Goal: Information Seeking & Learning: Learn about a topic

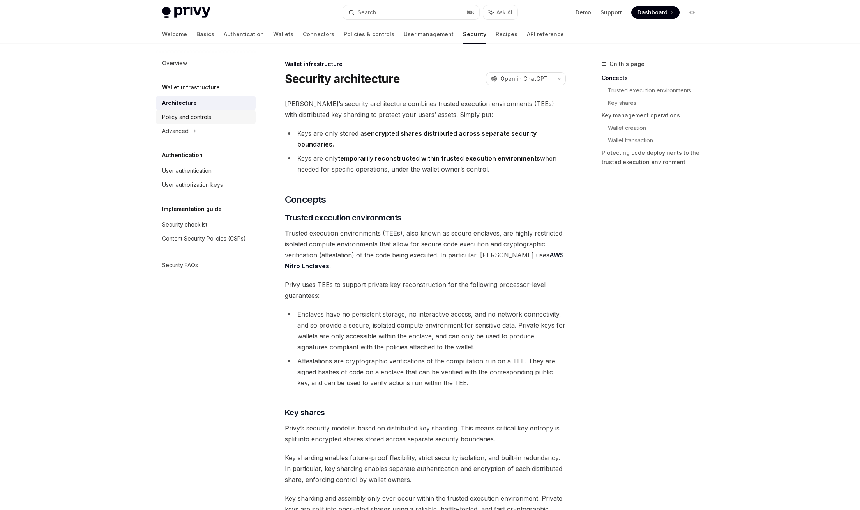
click at [211, 118] on div "Policy and controls" at bounding box center [206, 116] width 89 height 9
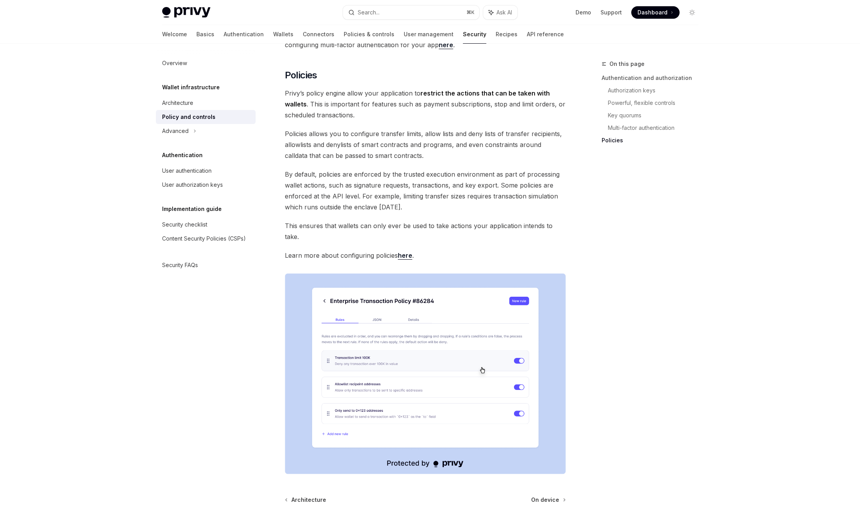
scroll to position [838, 0]
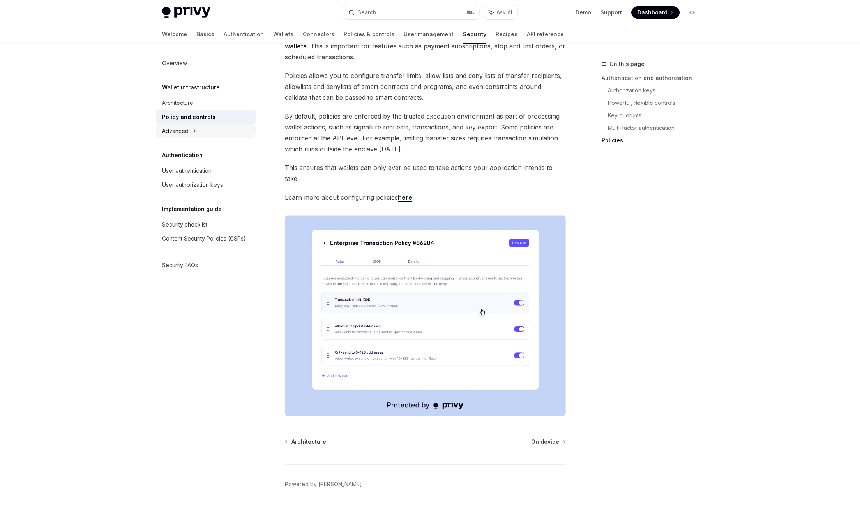
click at [225, 129] on div "Advanced" at bounding box center [206, 131] width 100 height 14
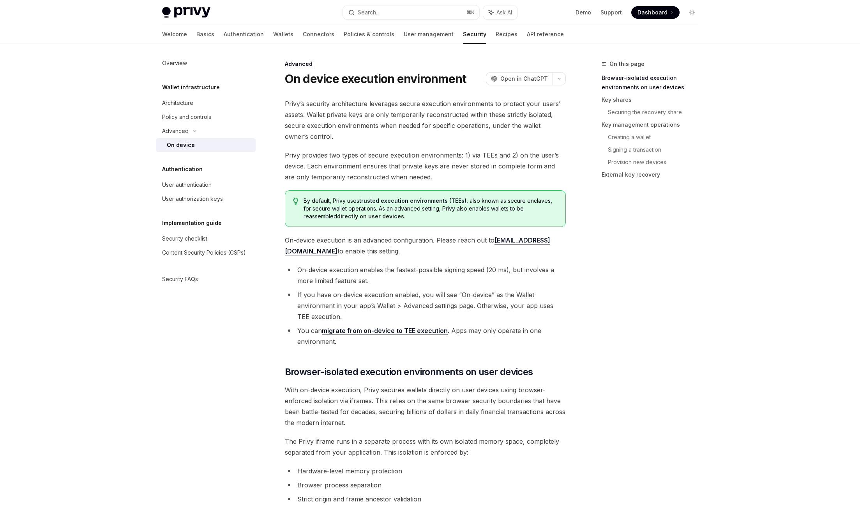
click at [218, 144] on div "On device" at bounding box center [209, 144] width 84 height 9
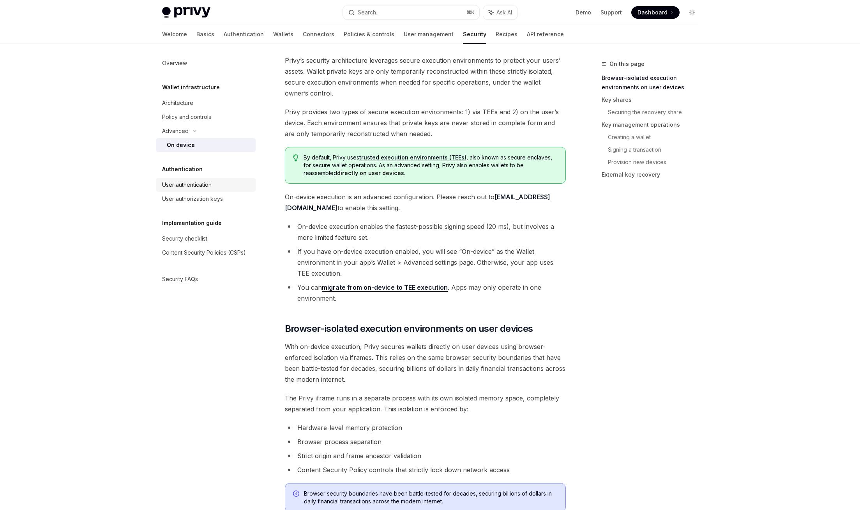
scroll to position [42, 0]
click at [201, 187] on div "User authentication" at bounding box center [187, 184] width 50 height 9
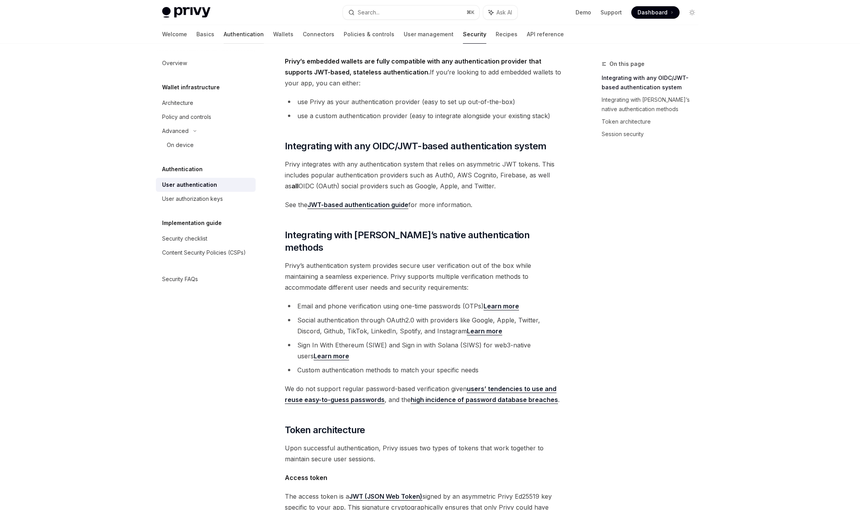
click at [224, 36] on link "Authentication" at bounding box center [244, 34] width 40 height 19
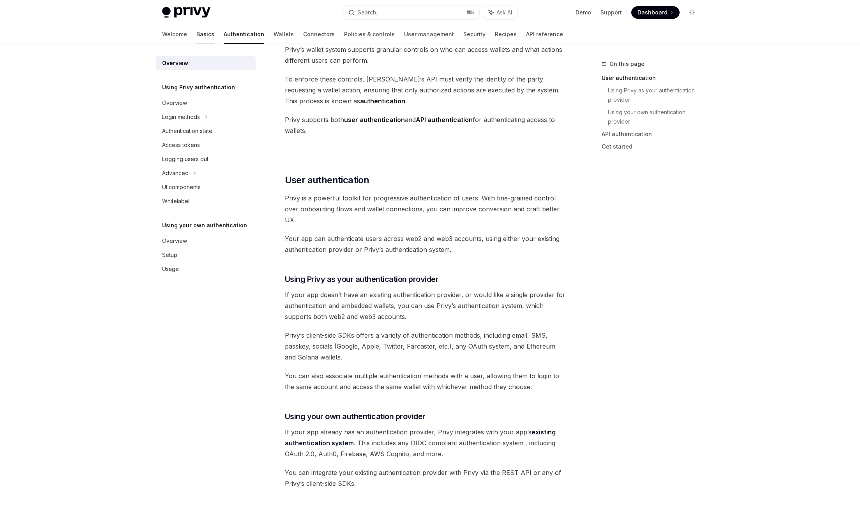
click at [196, 35] on link "Basics" at bounding box center [205, 34] width 18 height 19
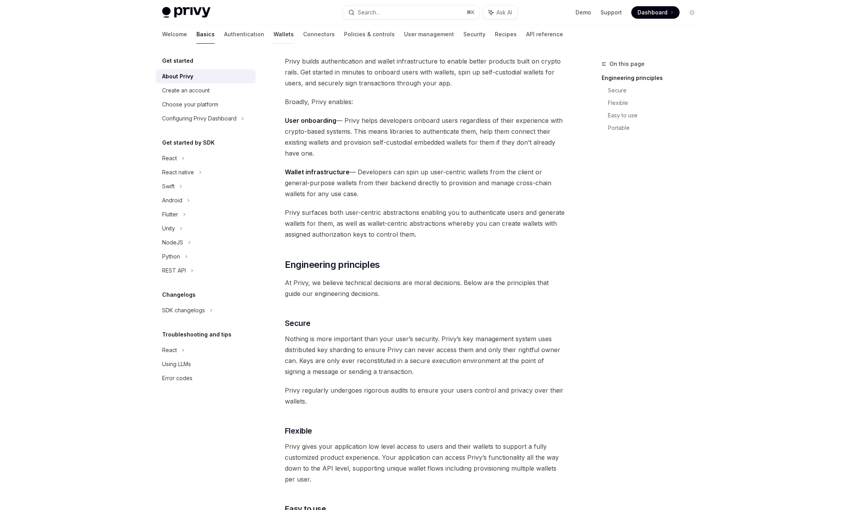
click at [274, 35] on link "Wallets" at bounding box center [284, 34] width 20 height 19
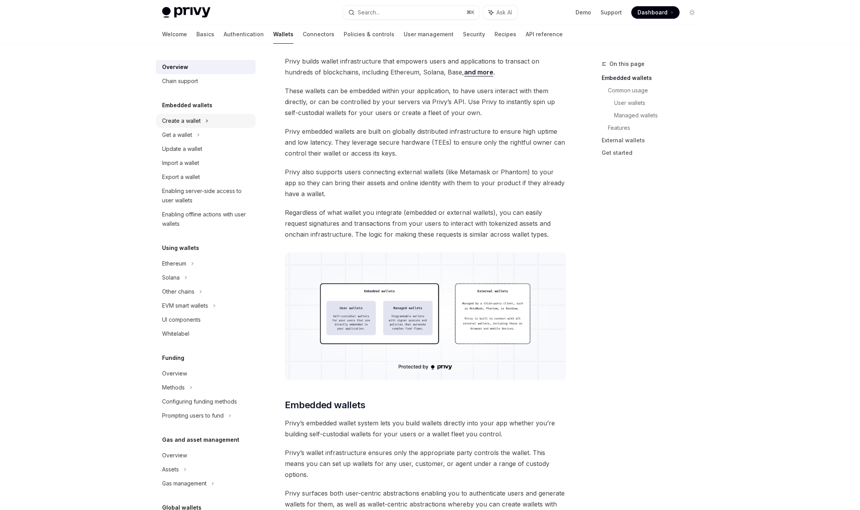
click at [212, 125] on div "Create a wallet" at bounding box center [206, 121] width 100 height 14
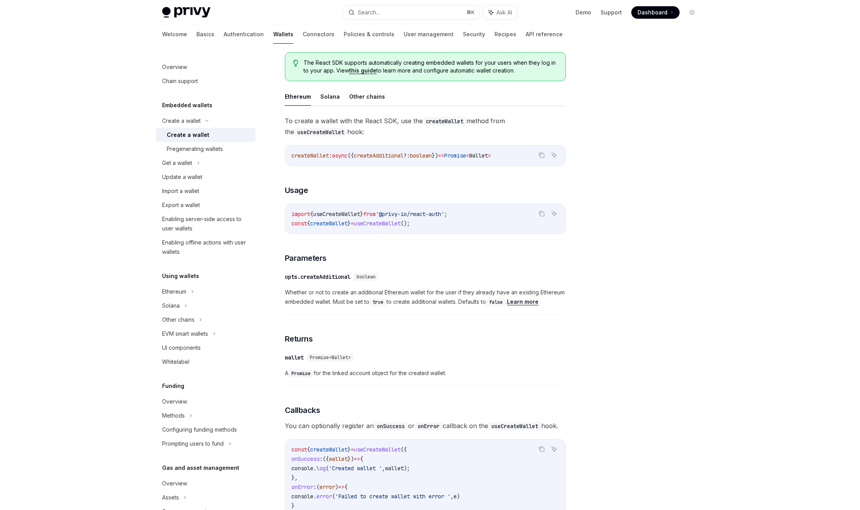
scroll to position [423, 0]
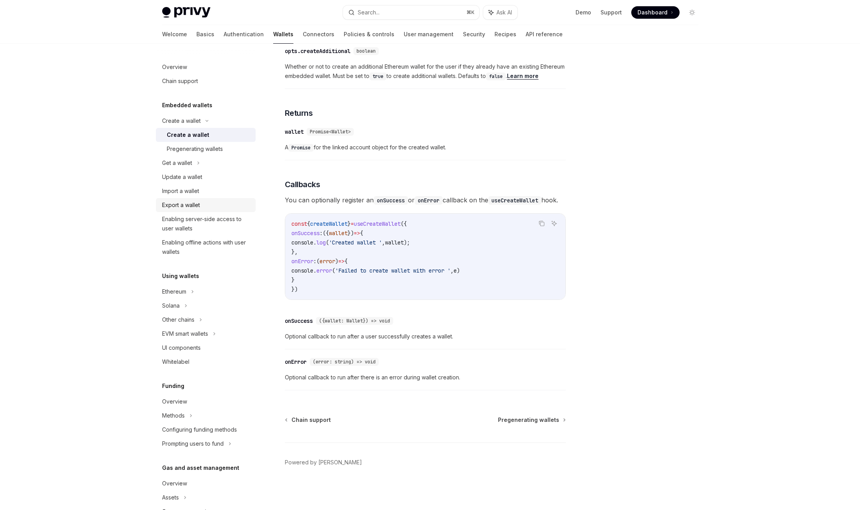
click at [191, 199] on link "Export a wallet" at bounding box center [206, 205] width 100 height 14
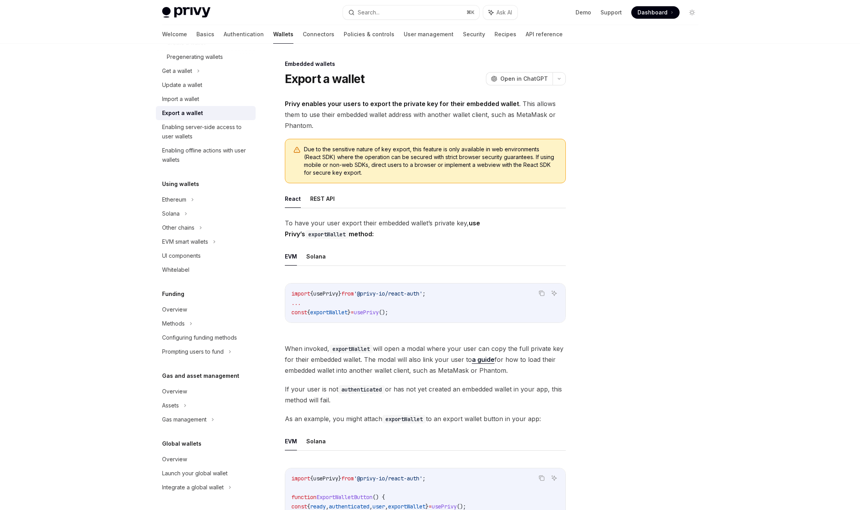
click at [297, 38] on div "Welcome Basics Authentication Wallets Connectors Policies & controls User manag…" at bounding box center [362, 34] width 401 height 19
click at [303, 35] on link "Connectors" at bounding box center [319, 34] width 32 height 19
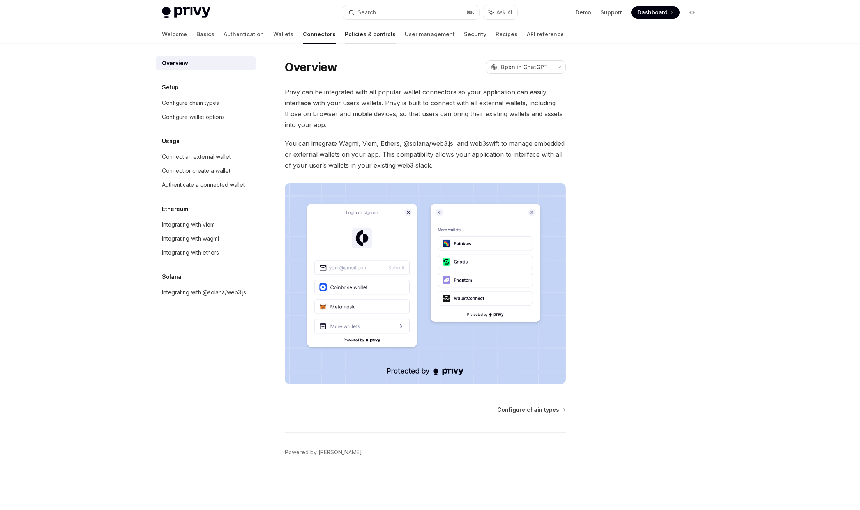
click at [345, 33] on link "Policies & controls" at bounding box center [370, 34] width 51 height 19
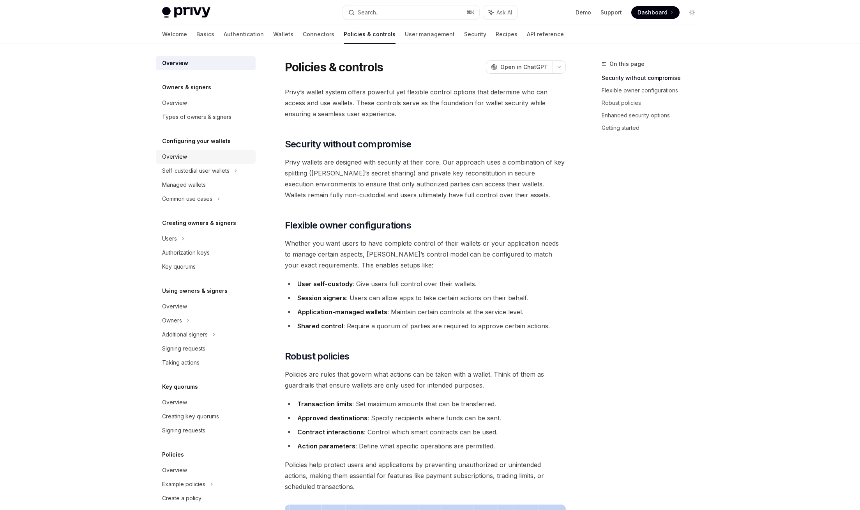
click at [214, 162] on link "Overview" at bounding box center [206, 157] width 100 height 14
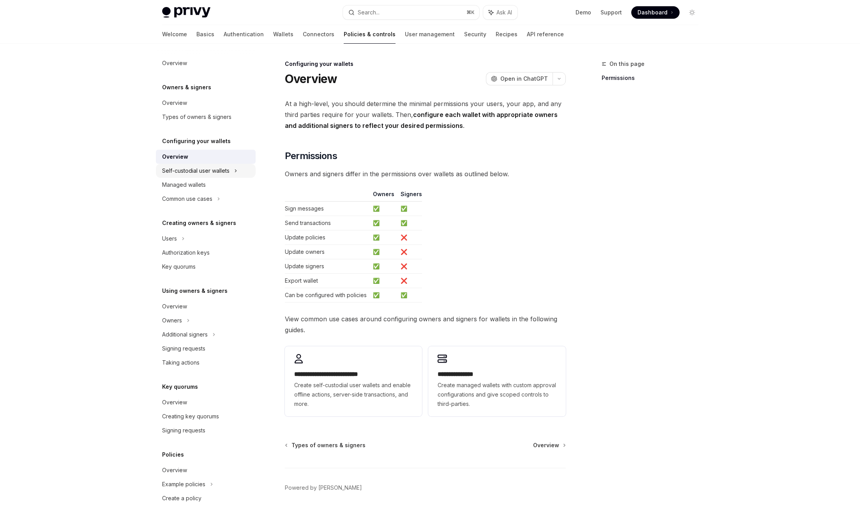
click at [219, 173] on div "Self-custodial user wallets" at bounding box center [195, 170] width 67 height 9
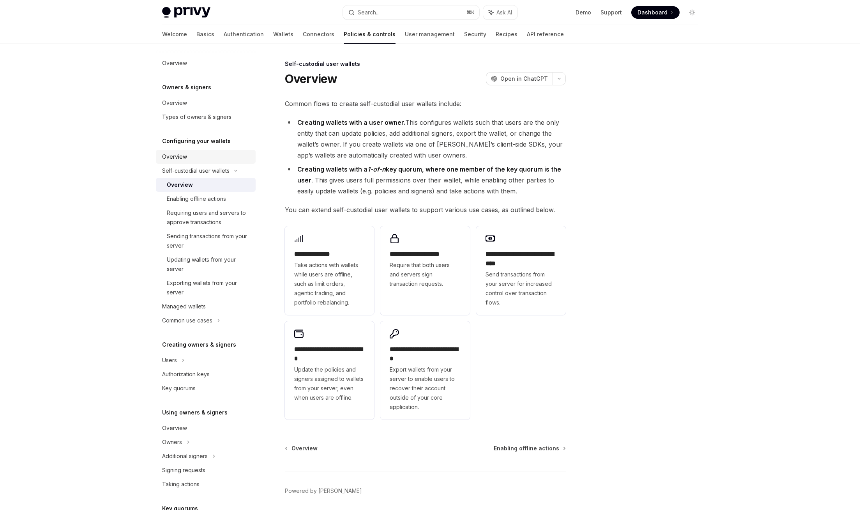
click at [216, 157] on div "Overview" at bounding box center [206, 156] width 89 height 9
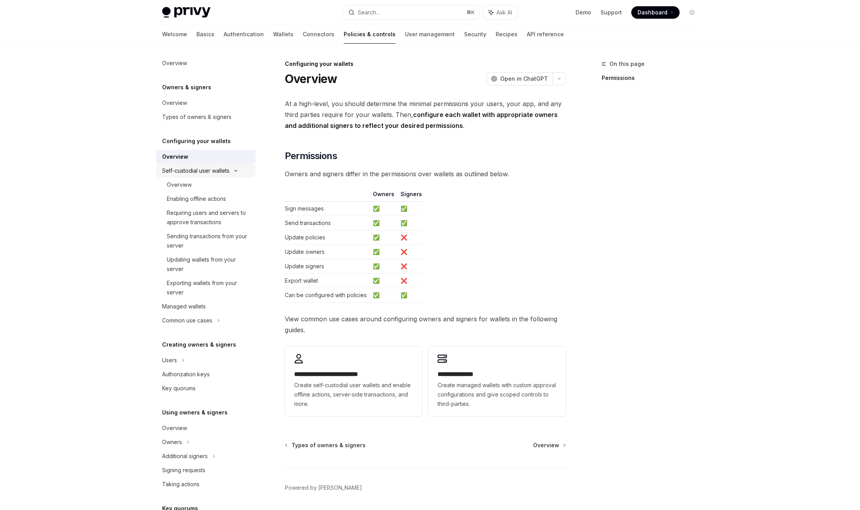
click at [209, 175] on div "Self-custodial user wallets" at bounding box center [195, 170] width 67 height 9
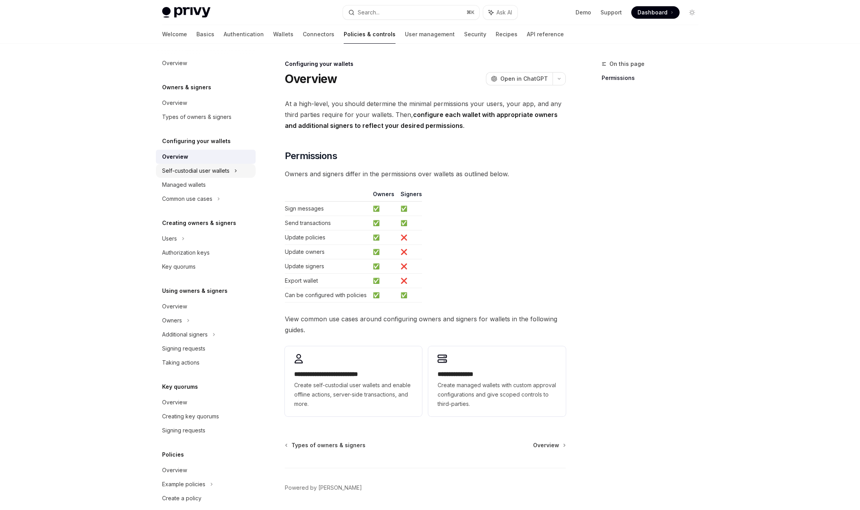
click at [216, 173] on div "Self-custodial user wallets" at bounding box center [195, 170] width 67 height 9
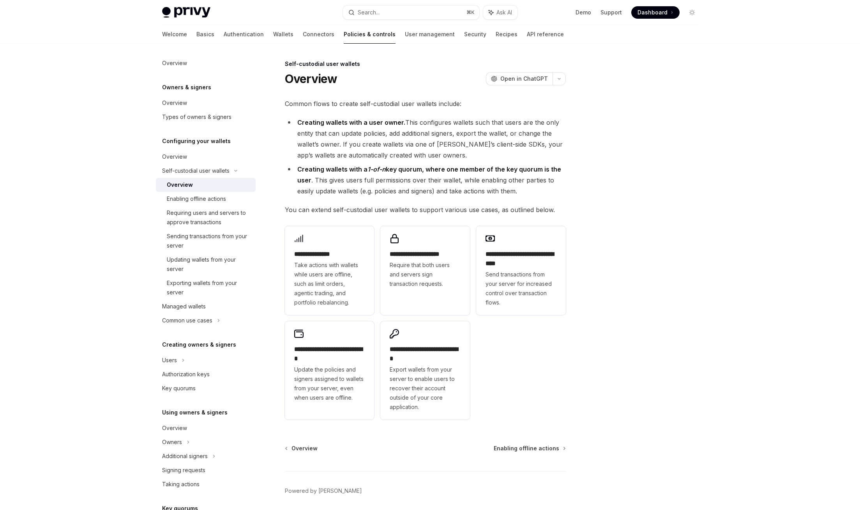
click at [214, 182] on div "Overview" at bounding box center [209, 184] width 84 height 9
click at [230, 200] on div "Enabling offline actions" at bounding box center [209, 198] width 84 height 9
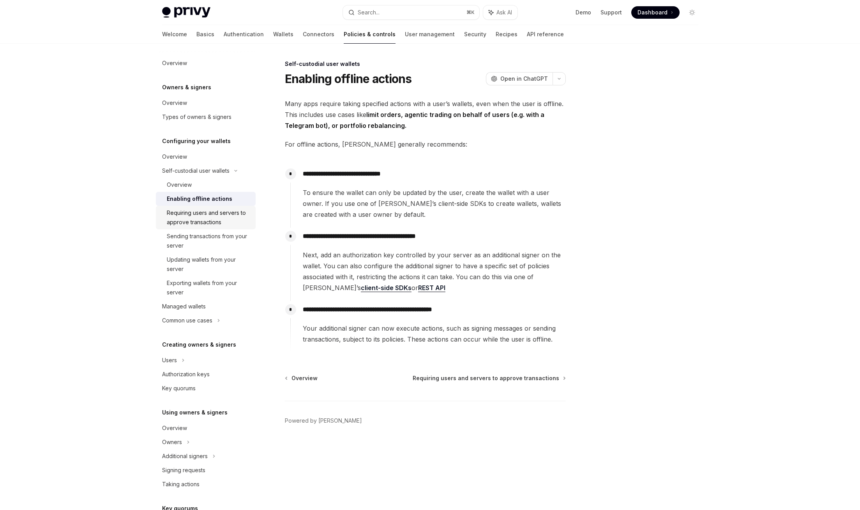
click at [231, 216] on div "Requiring users and servers to approve transactions" at bounding box center [209, 217] width 84 height 19
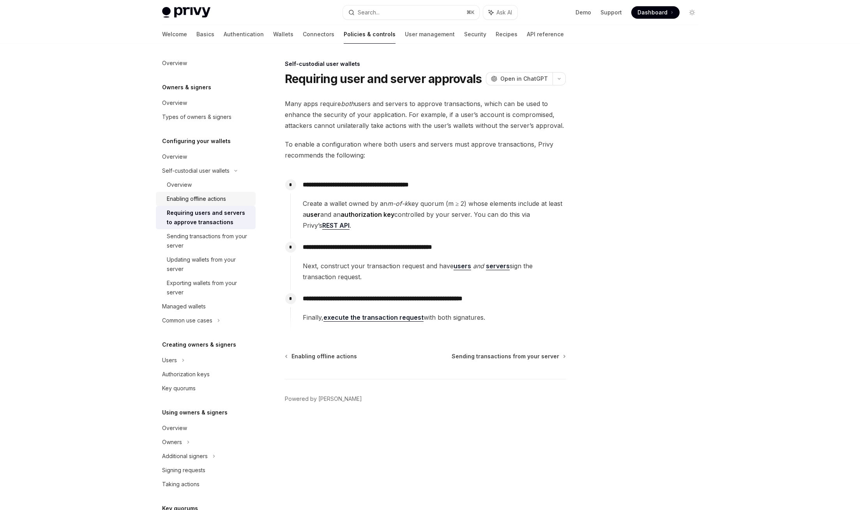
click at [226, 200] on div "Enabling offline actions" at bounding box center [196, 198] width 59 height 9
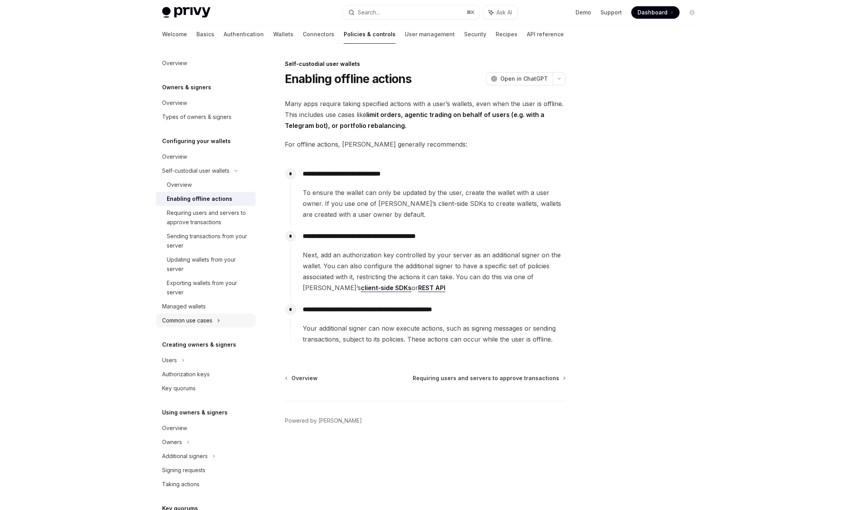
click at [219, 315] on div "Common use cases" at bounding box center [206, 320] width 100 height 14
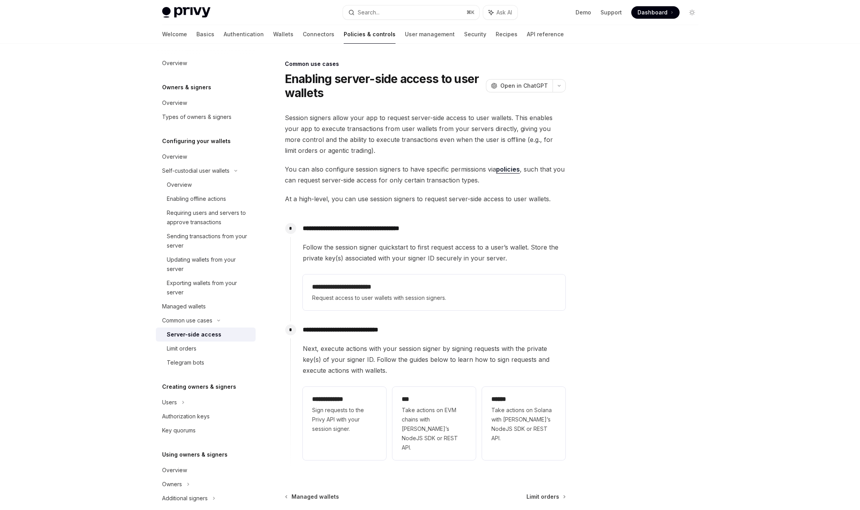
click at [210, 337] on div "Server-side access" at bounding box center [194, 334] width 55 height 9
click at [210, 350] on div "Limit orders" at bounding box center [209, 348] width 84 height 9
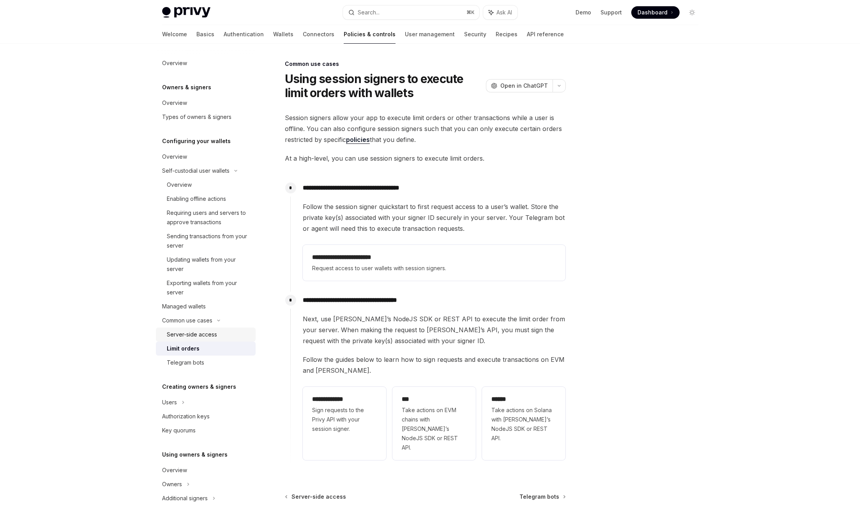
click at [223, 340] on link "Server-side access" at bounding box center [206, 334] width 100 height 14
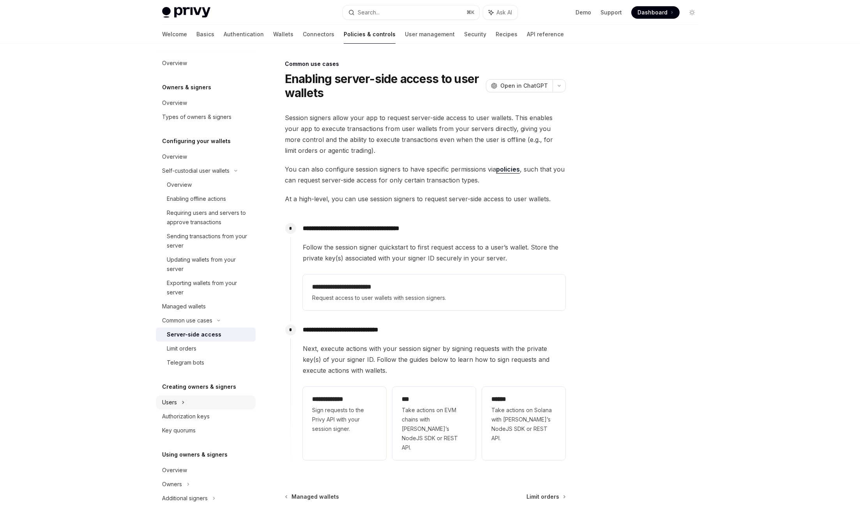
click at [217, 401] on div "Users" at bounding box center [206, 402] width 100 height 14
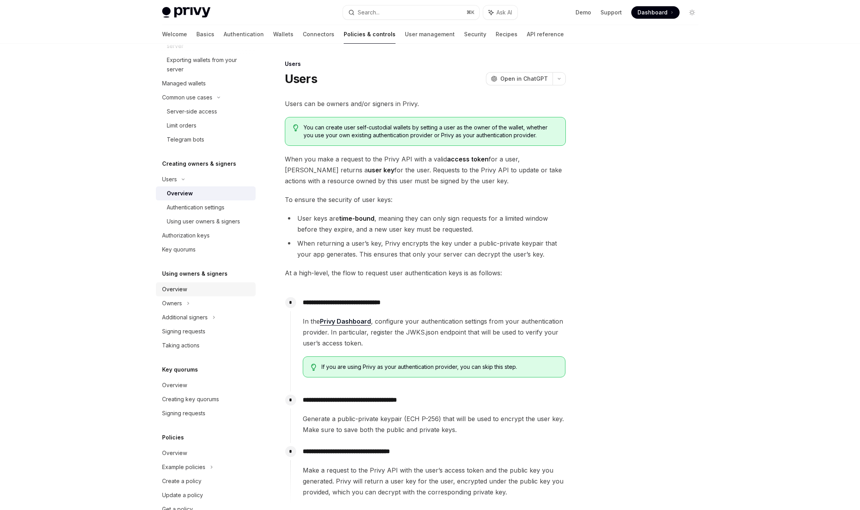
scroll to position [245, 0]
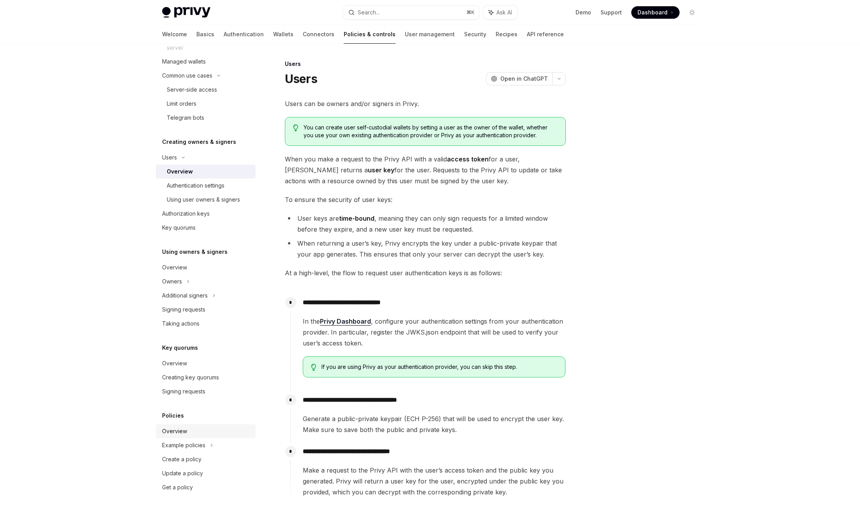
click at [197, 436] on link "Overview" at bounding box center [206, 431] width 100 height 14
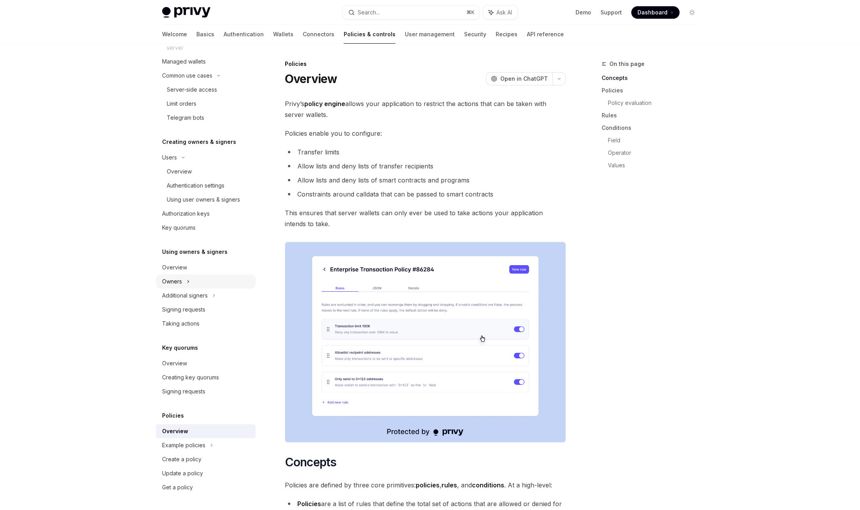
click at [221, 297] on div "Owning resources" at bounding box center [209, 295] width 84 height 9
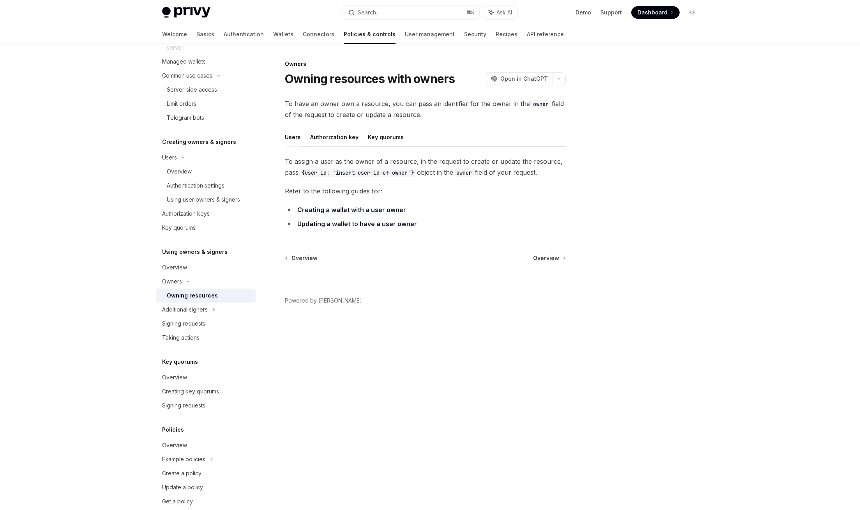
click at [335, 137] on button "Authorization key" at bounding box center [334, 137] width 48 height 18
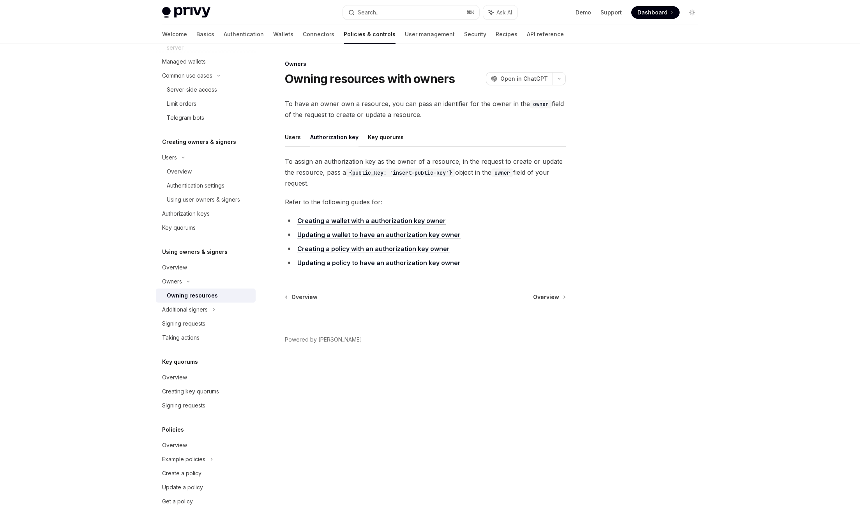
click at [368, 134] on button "Key quorums" at bounding box center [386, 137] width 36 height 18
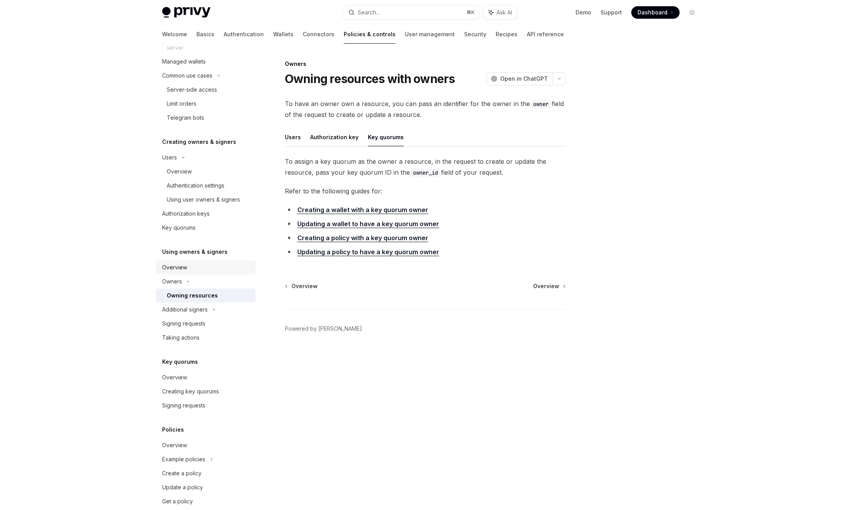
click at [203, 264] on div "Overview" at bounding box center [206, 267] width 89 height 9
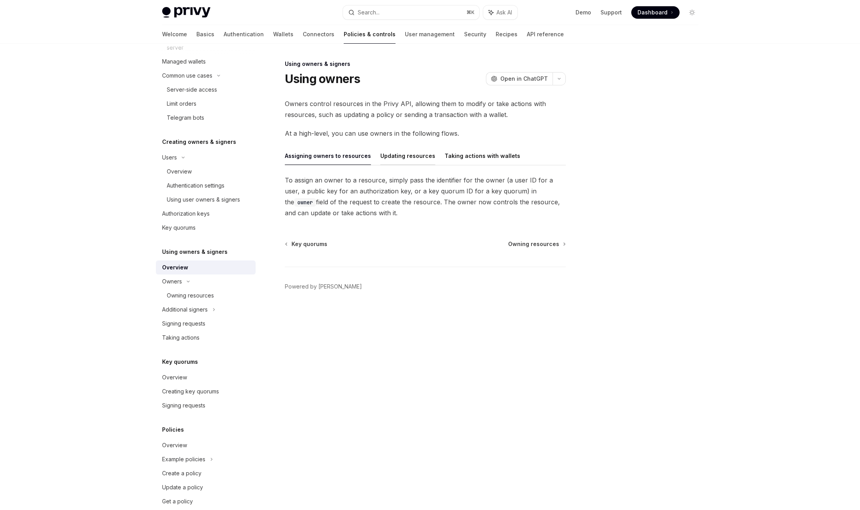
click at [407, 147] on button "Updating resources" at bounding box center [407, 156] width 55 height 18
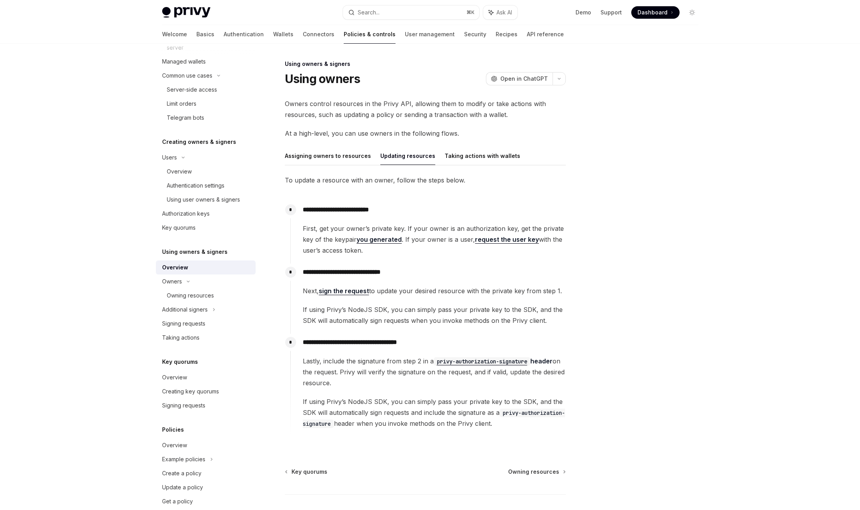
click at [462, 154] on button "Taking actions with wallets" at bounding box center [483, 156] width 76 height 18
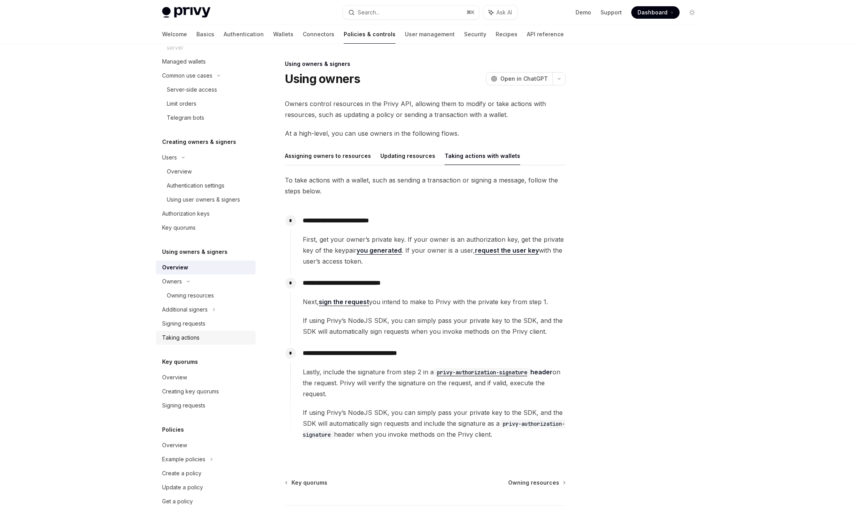
click at [221, 333] on div "Taking actions" at bounding box center [206, 337] width 89 height 9
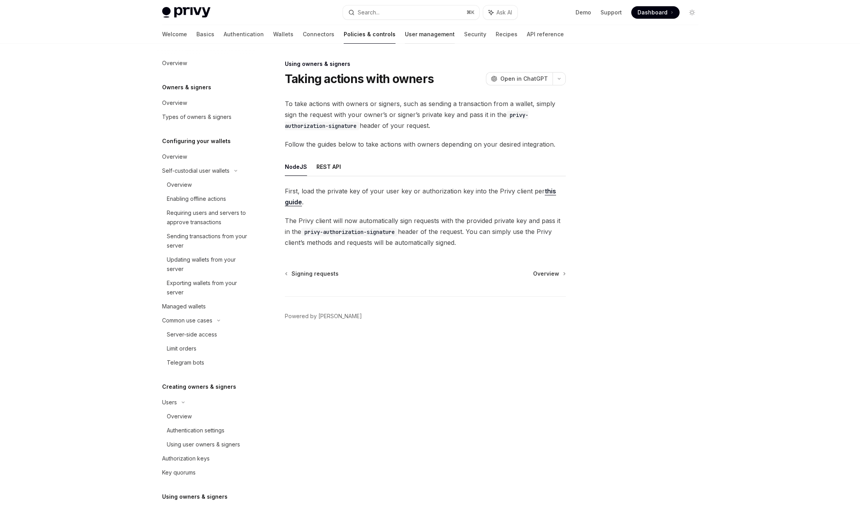
click at [405, 37] on link "User management" at bounding box center [430, 34] width 50 height 19
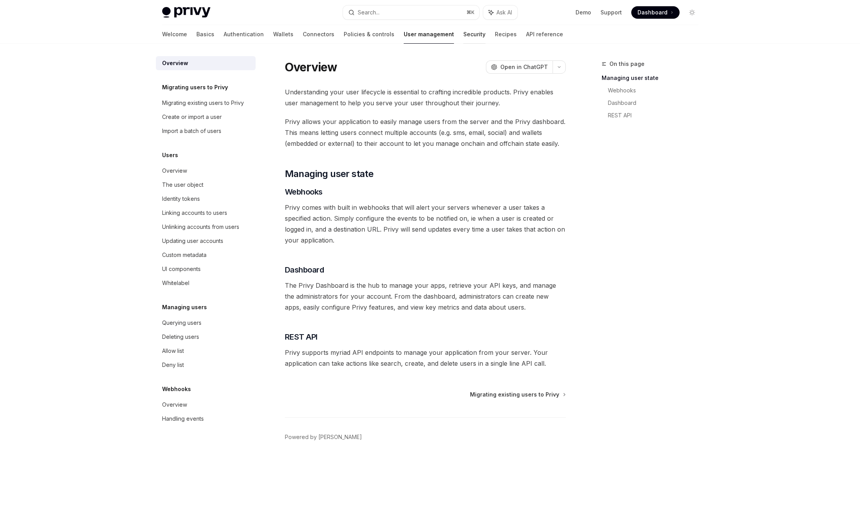
click at [464, 40] on link "Security" at bounding box center [475, 34] width 22 height 19
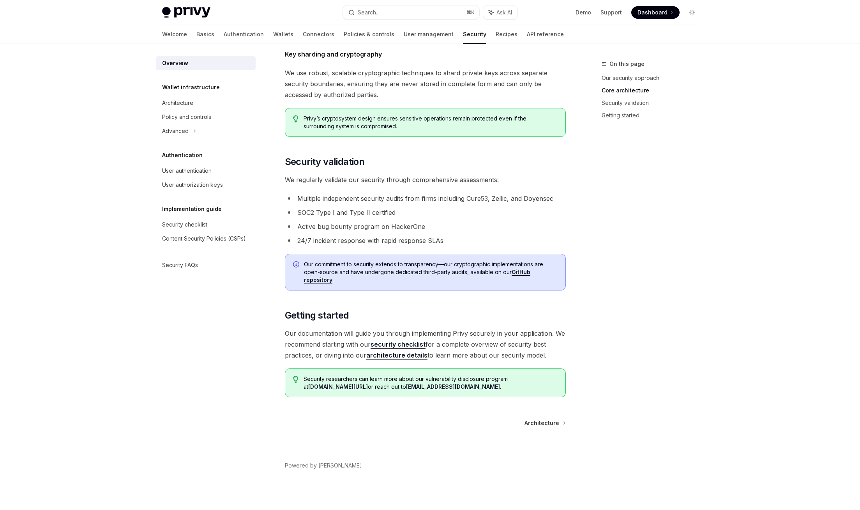
scroll to position [392, 0]
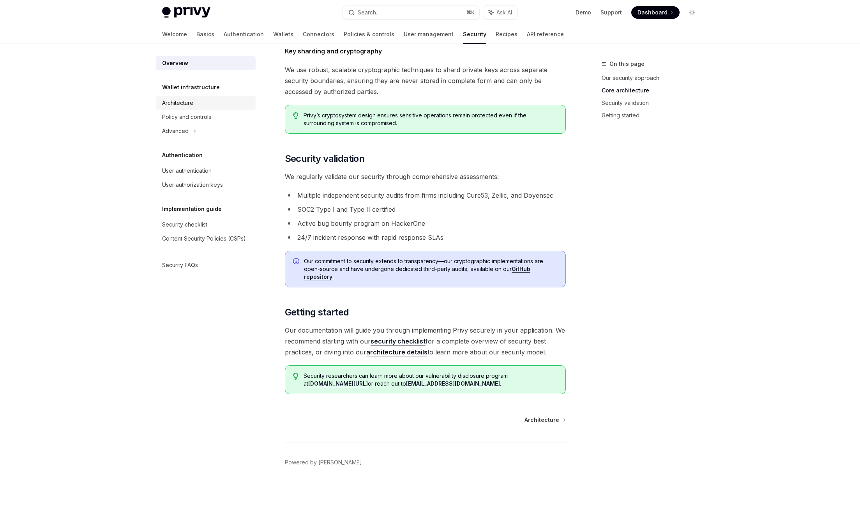
click at [187, 98] on div "Architecture" at bounding box center [177, 102] width 31 height 9
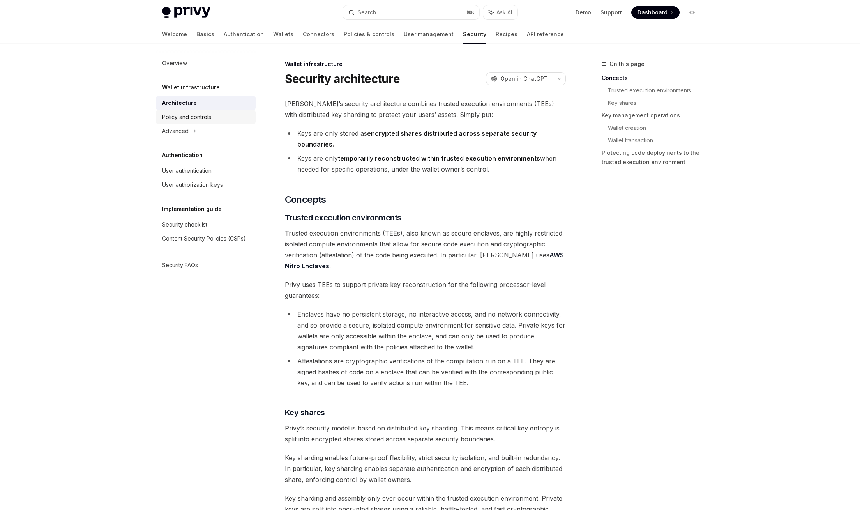
click at [214, 117] on div "Policy and controls" at bounding box center [206, 116] width 89 height 9
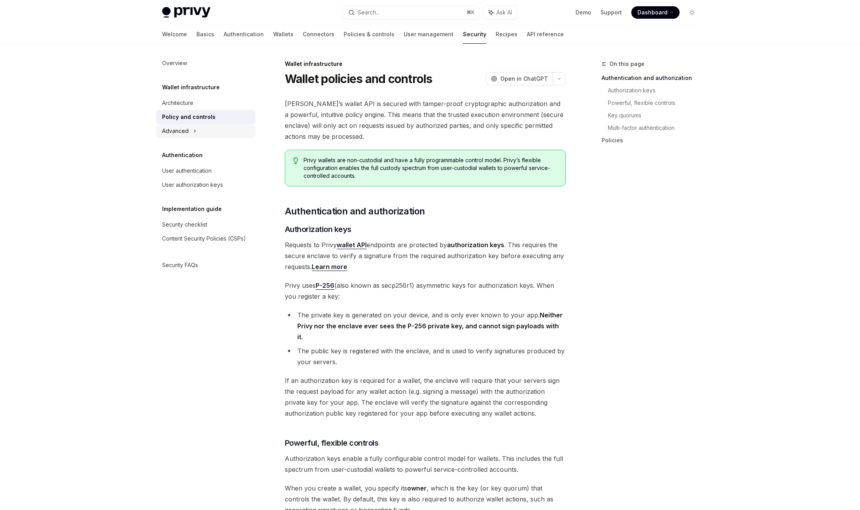
click at [216, 134] on div "Advanced" at bounding box center [206, 131] width 100 height 14
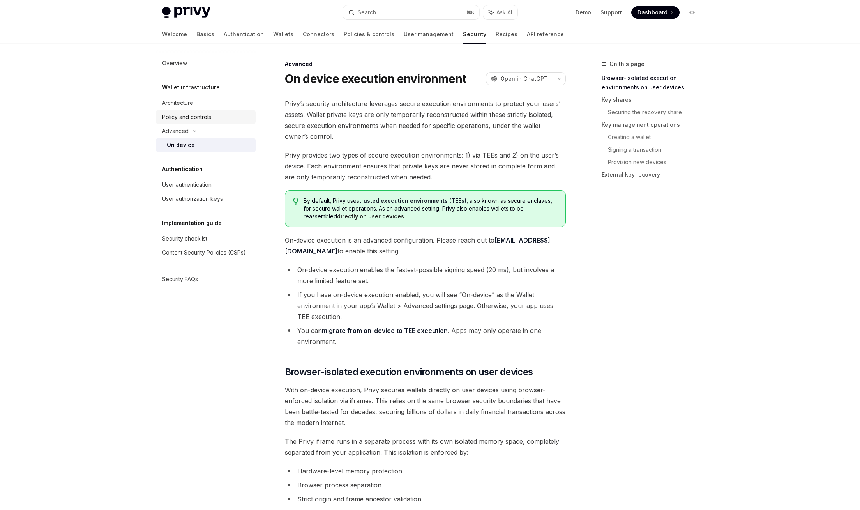
click at [224, 122] on link "Policy and controls" at bounding box center [206, 117] width 100 height 14
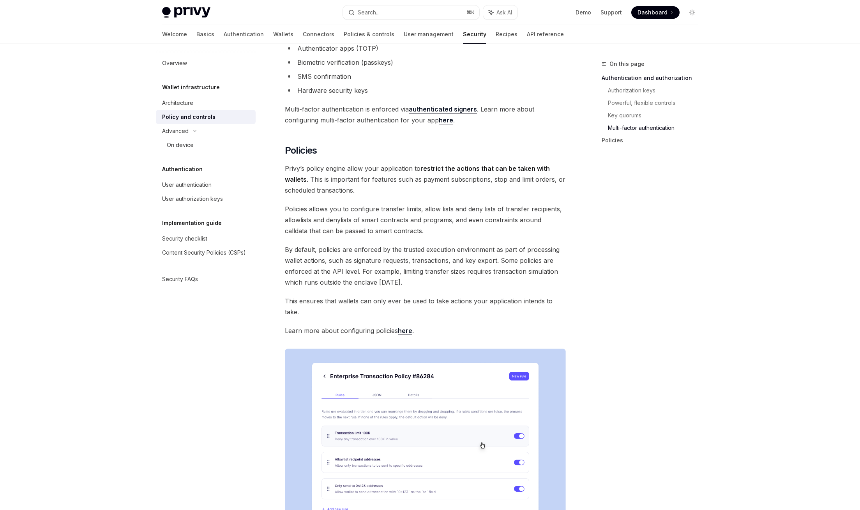
scroll to position [838, 0]
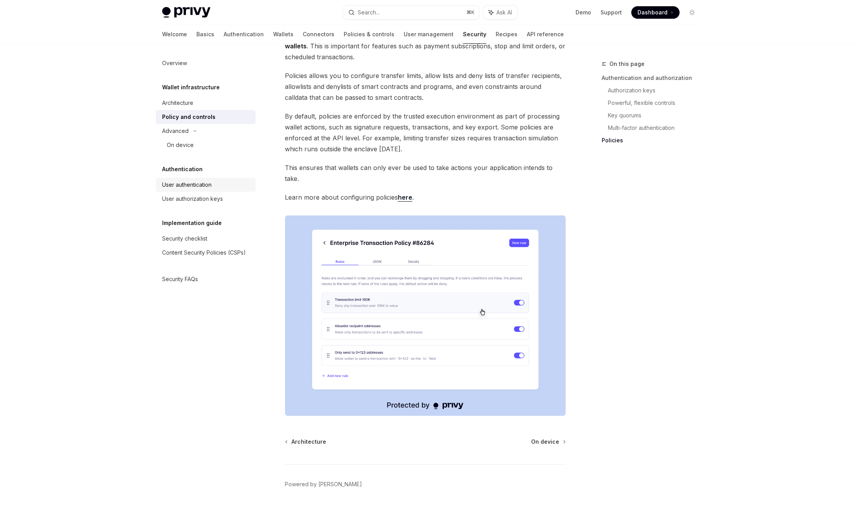
click at [218, 184] on div "User authentication" at bounding box center [206, 184] width 89 height 9
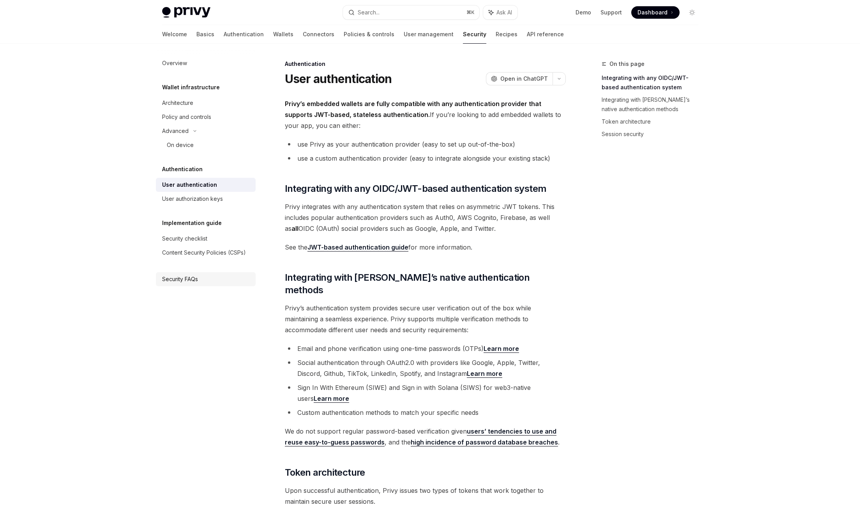
click at [237, 276] on div "Security FAQs" at bounding box center [206, 278] width 89 height 9
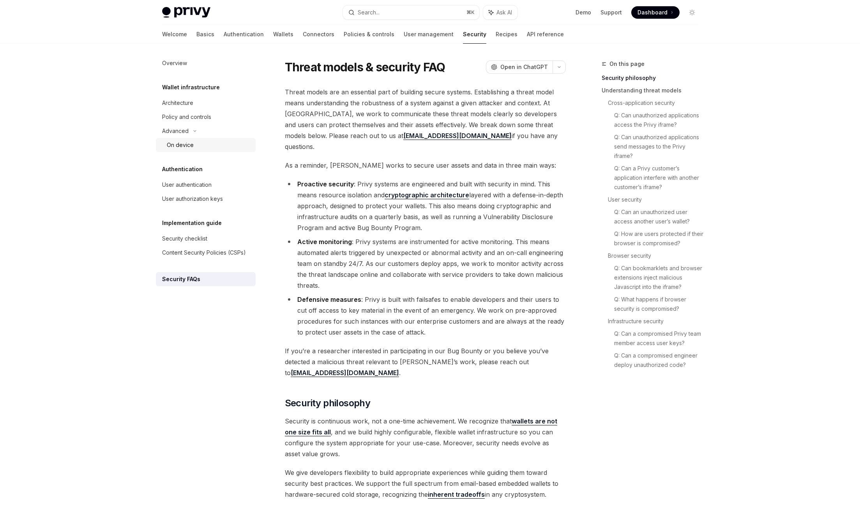
click at [190, 150] on link "On device" at bounding box center [206, 145] width 100 height 14
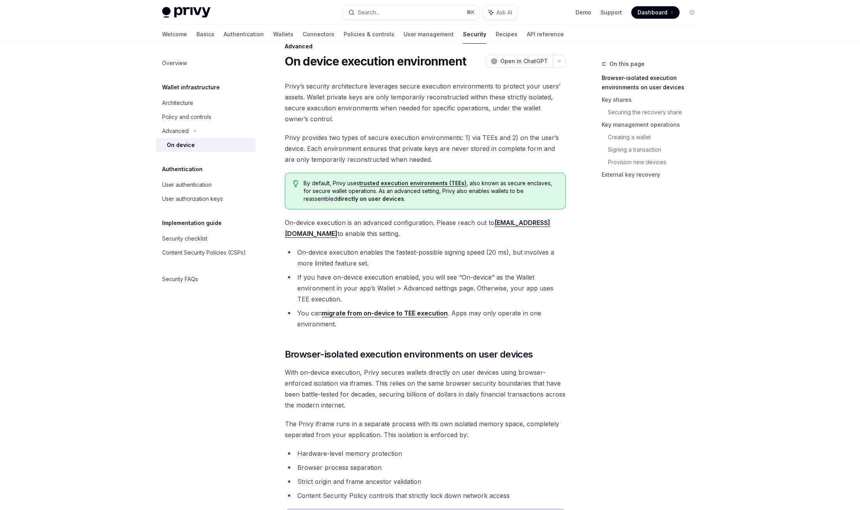
scroll to position [18, 0]
click at [414, 314] on link "migrate from on-device to TEE execution" at bounding box center [385, 312] width 126 height 8
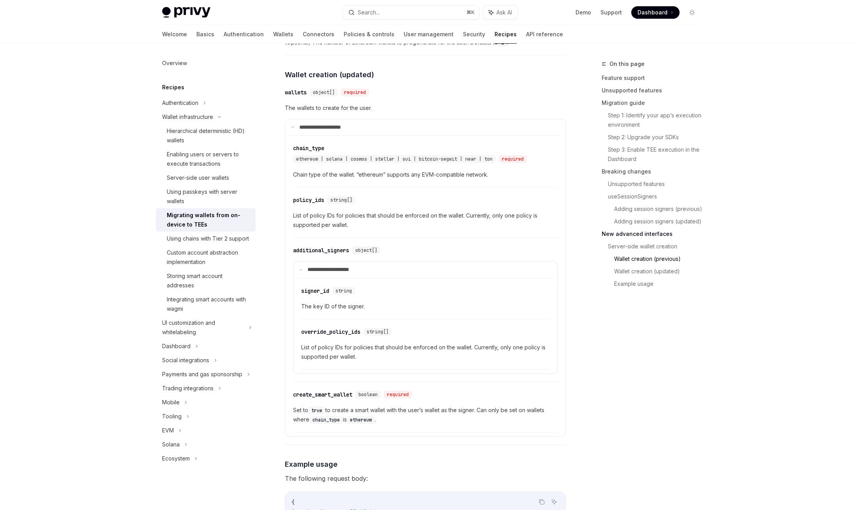
scroll to position [2217, 0]
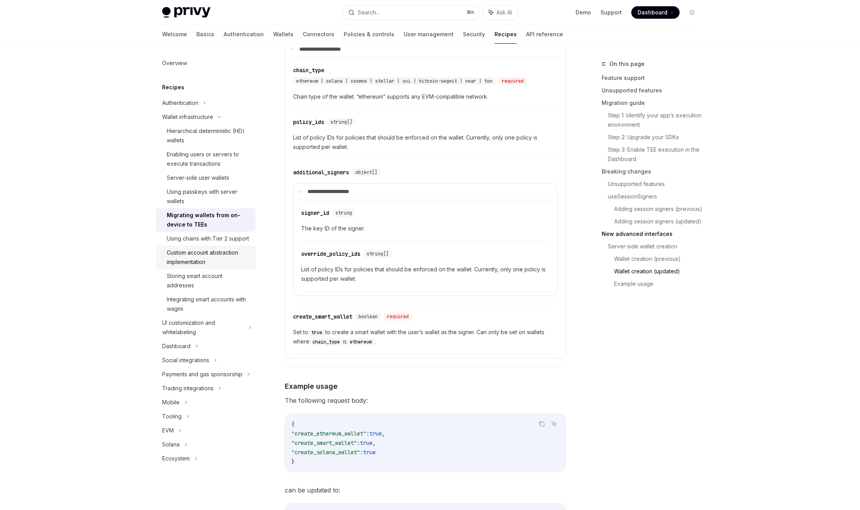
click at [220, 258] on div "Custom account abstraction implementation" at bounding box center [209, 257] width 84 height 19
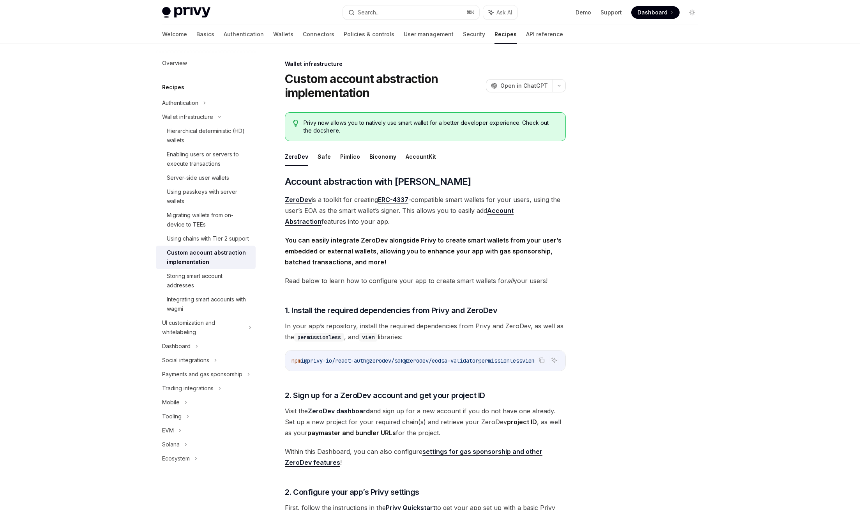
scroll to position [27, 0]
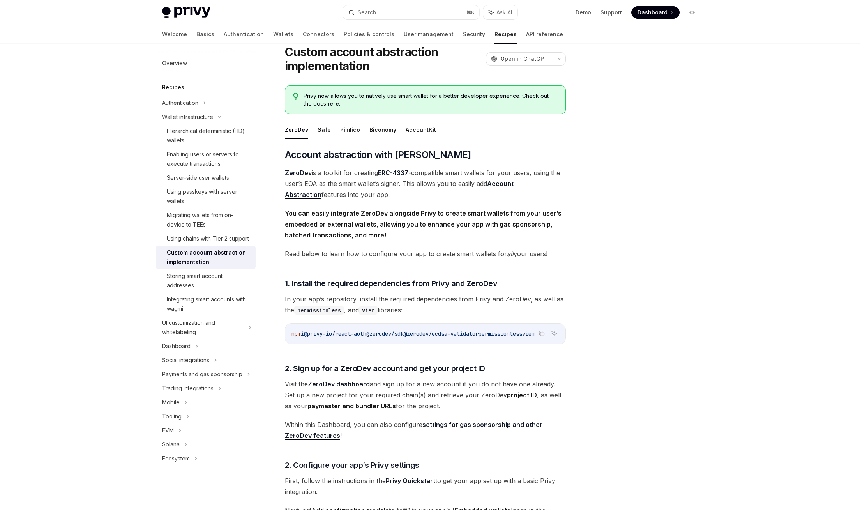
click at [326, 103] on link "here" at bounding box center [332, 103] width 13 height 7
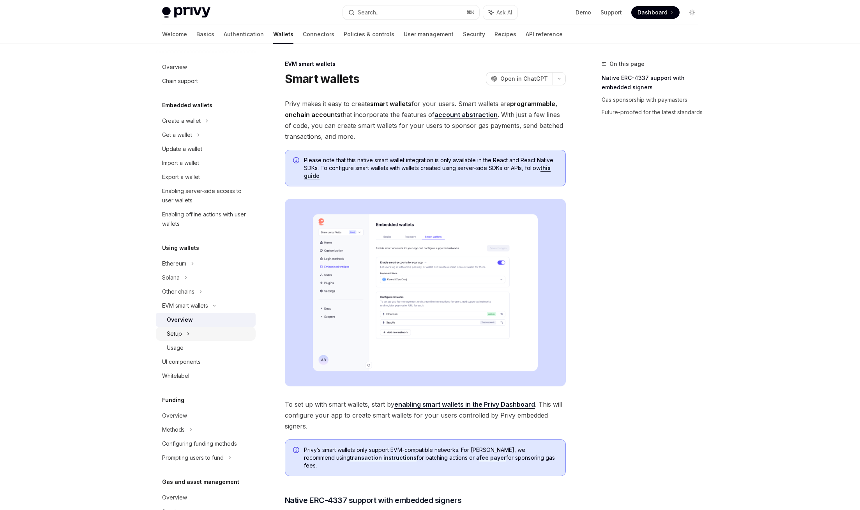
click at [227, 338] on div "Setup" at bounding box center [206, 334] width 100 height 14
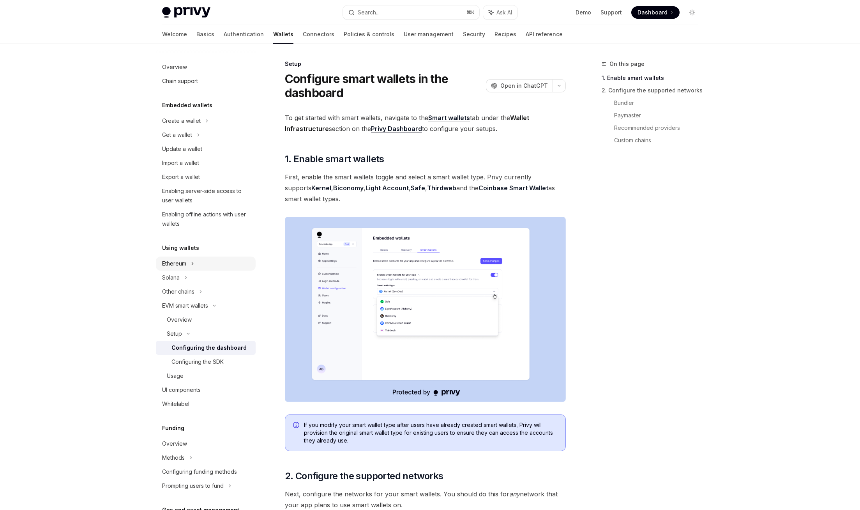
click at [195, 128] on div "Ethereum" at bounding box center [206, 121] width 100 height 14
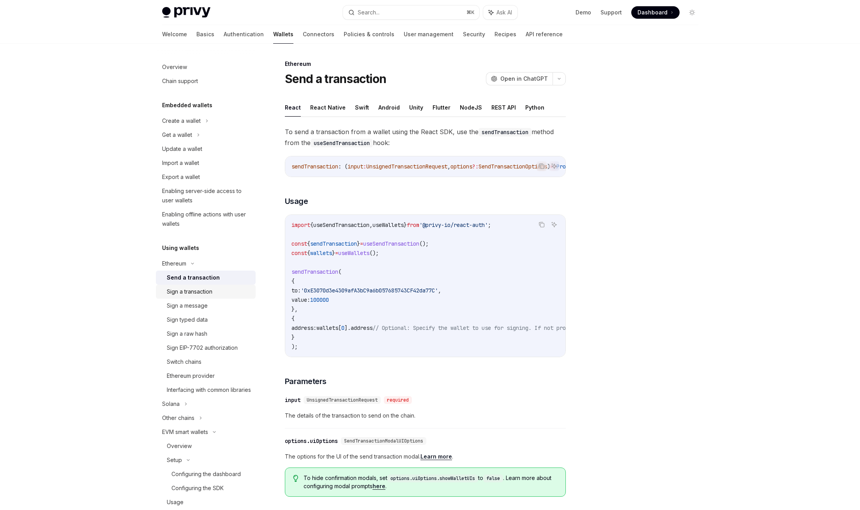
click at [223, 294] on div "Sign a transaction" at bounding box center [209, 291] width 84 height 9
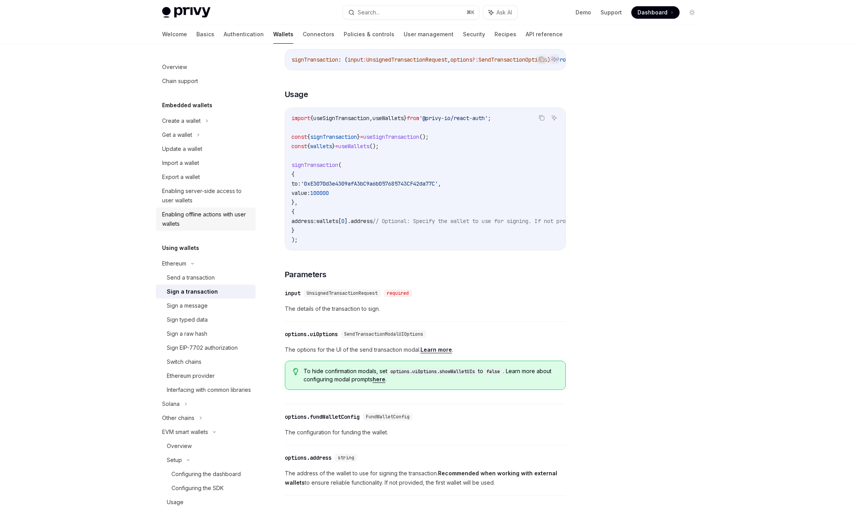
click at [212, 229] on link "Enabling offline actions with user wallets" at bounding box center [206, 218] width 100 height 23
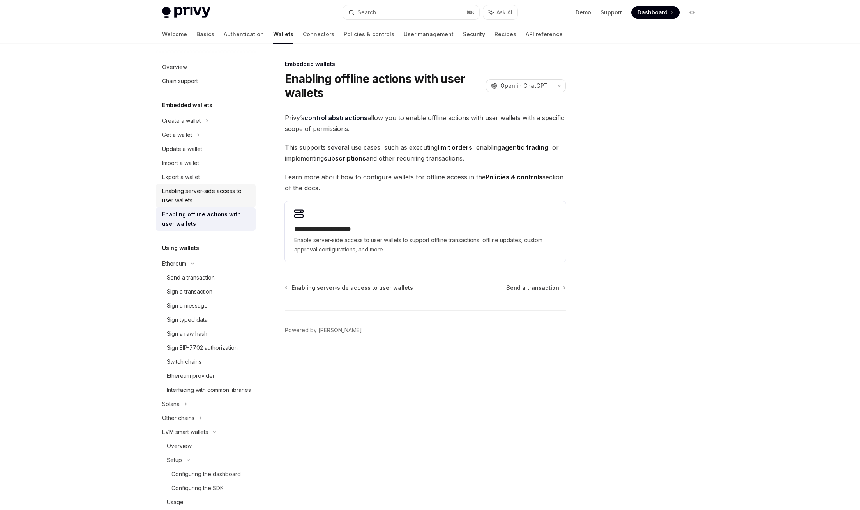
click at [214, 198] on div "Enabling server-side access to user wallets" at bounding box center [206, 195] width 89 height 19
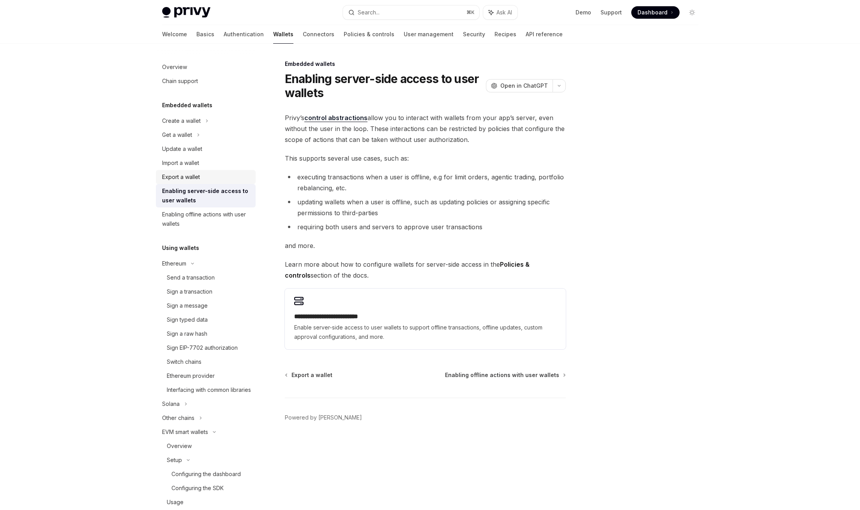
click at [207, 173] on div "Export a wallet" at bounding box center [206, 176] width 89 height 9
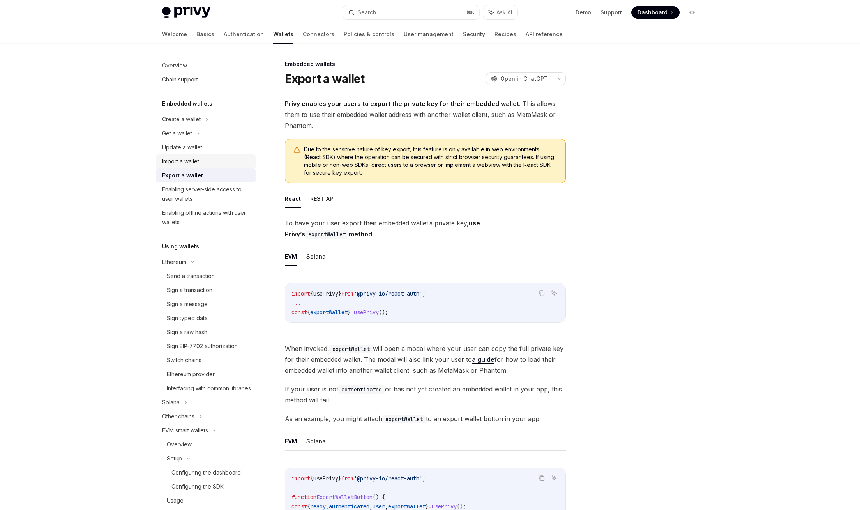
click at [203, 167] on link "Import a wallet" at bounding box center [206, 161] width 100 height 14
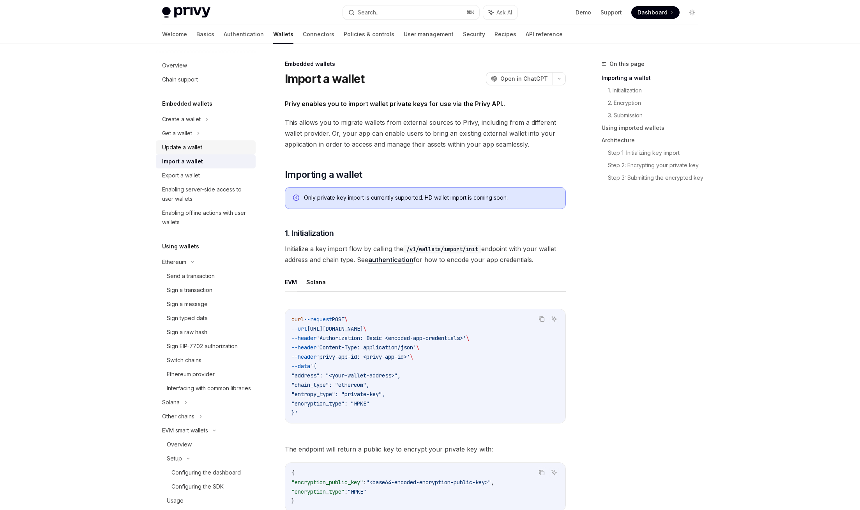
click at [200, 142] on link "Update a wallet" at bounding box center [206, 147] width 100 height 14
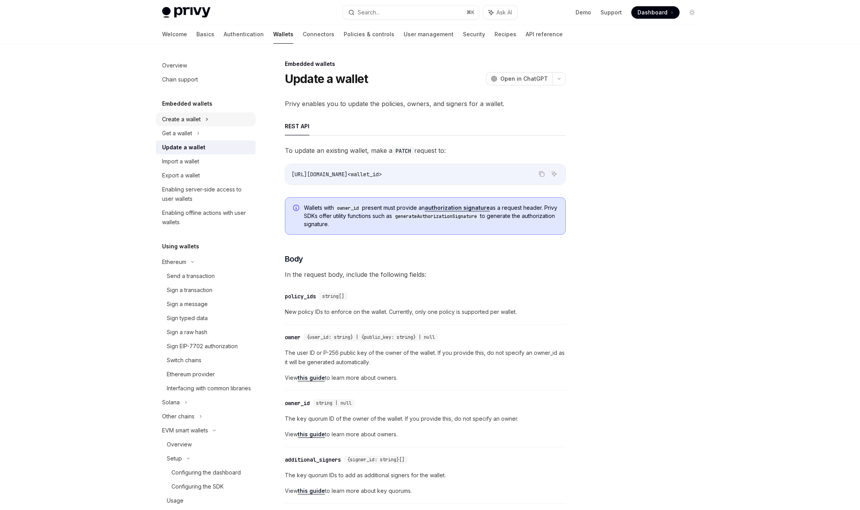
click at [200, 125] on div "Create a wallet" at bounding box center [206, 119] width 100 height 14
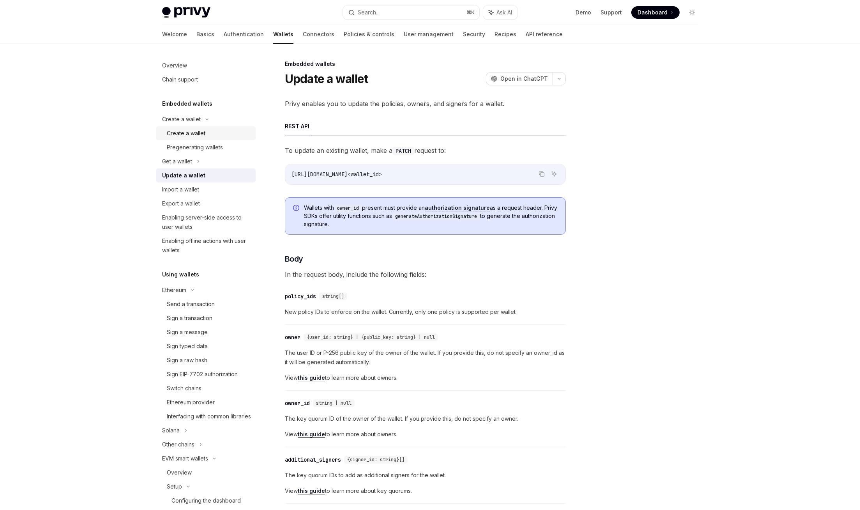
type textarea "*"
